Goal: Find contact information: Obtain details needed to contact an individual or organization

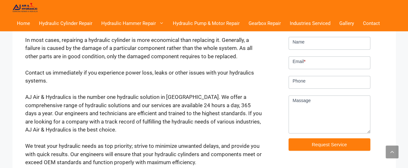
scroll to position [128, 0]
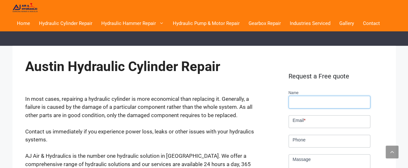
click at [323, 95] on input "Name" at bounding box center [329, 101] width 82 height 13
type input "[PERSON_NAME]"
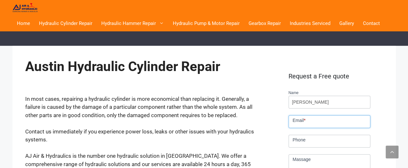
type input "[EMAIL_ADDRESS][DOMAIN_NAME]"
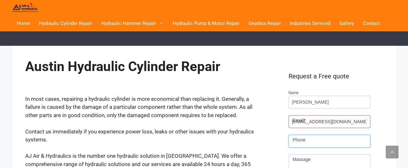
type input "[PHONE_NUMBER]"
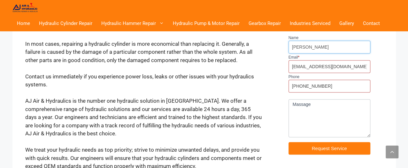
scroll to position [183, 0]
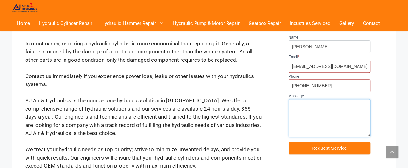
click at [317, 99] on textarea "Massage" at bounding box center [329, 118] width 82 height 38
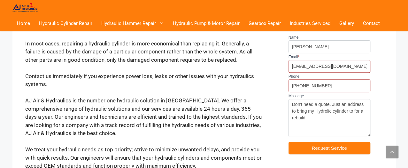
click at [347, 104] on textarea "Don't need a quote. Just an address to bring my Hydrolic cylinder to for a rebu…" at bounding box center [329, 118] width 82 height 38
click at [295, 110] on textarea "Don't need a quote. Just an address to bring my Hydraulic cylinder to for a reb…" at bounding box center [329, 118] width 82 height 38
click at [318, 110] on textarea "Don't need a quote. Just an address to bring my cylinder to for a rebuild" at bounding box center [329, 118] width 82 height 38
click at [321, 111] on textarea "Don't need a quote. Just an address to bring my cylinder to for a rebuild.Don't" at bounding box center [329, 118] width 82 height 38
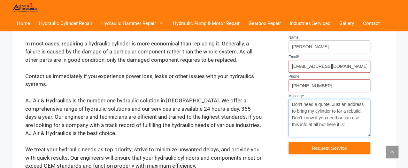
scroll to position [5, 0]
paste textarea "I am the owner of a Grey Market Mitsubishi D2201 Tractor. Not necessarily a pro…"
drag, startPoint x: 295, startPoint y: 102, endPoint x: 365, endPoint y: 124, distance: 74.0
click at [365, 124] on textarea "Don't need a quote. Just an address to bring my cylinder to for a rebuild. Don'…" at bounding box center [329, 118] width 82 height 38
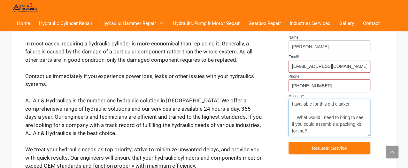
drag, startPoint x: 290, startPoint y: 104, endPoint x: 365, endPoint y: 126, distance: 78.4
click at [365, 126] on textarea "Don't need a quote. Just an address to bring my cylinder to for a rebuild. Don'…" at bounding box center [329, 118] width 82 height 38
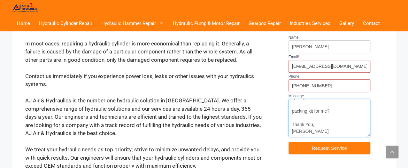
scroll to position [101, 0]
drag, startPoint x: 292, startPoint y: 104, endPoint x: 348, endPoint y: 102, distance: 55.6
click at [348, 102] on textarea "Don't need a quote. Just an address to bring my cylinder to for a rebuild. Don'…" at bounding box center [329, 118] width 82 height 38
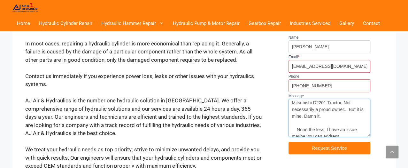
scroll to position [28, 0]
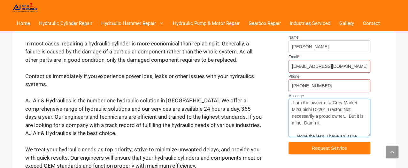
click at [352, 99] on textarea "Don't need a quote. Just an address to bring my cylinder to for a rebuild. Don'…" at bounding box center [329, 118] width 82 height 38
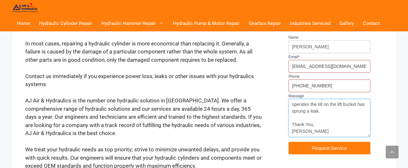
scroll to position [94, 0]
click at [352, 104] on textarea "Don't need a quote. Just an address to bring my cylinder to for a rebuild. Don'…" at bounding box center [329, 118] width 82 height 38
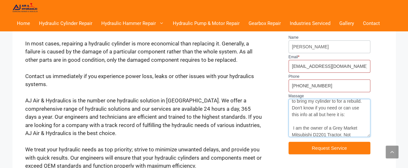
scroll to position [0, 0]
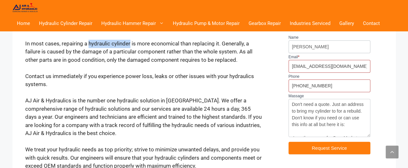
drag, startPoint x: 89, startPoint y: 37, endPoint x: 130, endPoint y: 40, distance: 41.3
click at [130, 40] on p "In most cases, repairing a hydraulic cylinder is more economical than replacing…" at bounding box center [143, 52] width 237 height 25
copy p "hydraulic cylinder"
drag, startPoint x: 337, startPoint y: 105, endPoint x: 354, endPoint y: 105, distance: 17.2
click at [354, 105] on textarea "Don't need a quote. Just an address to bring my cylinder to for a rebuild. Don'…" at bounding box center [329, 118] width 82 height 38
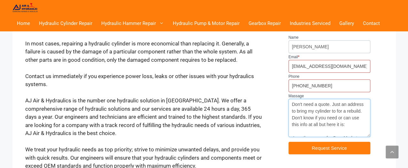
paste textarea "hydraulic"
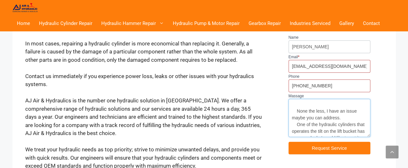
click at [361, 105] on textarea "Don't need a quote. Just an address to bring my hydraulic cylinder to for a reb…" at bounding box center [329, 118] width 82 height 38
drag, startPoint x: 350, startPoint y: 109, endPoint x: 259, endPoint y: 112, distance: 90.4
click at [288, 112] on textarea "Don't need a quote. Just an address to bring my hydraulic cylinder to for a reb…" at bounding box center [329, 118] width 82 height 38
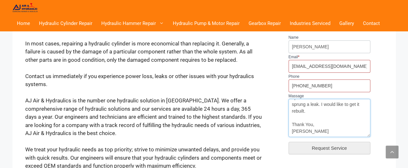
type textarea "Don't need a quote. Just an address to bring my hydraulic cylinder to for a reb…"
click at [327, 141] on button "Request Service" at bounding box center [329, 147] width 82 height 12
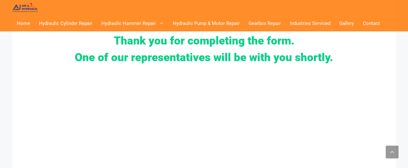
scroll to position [183, 0]
